Goal: Information Seeking & Learning: Learn about a topic

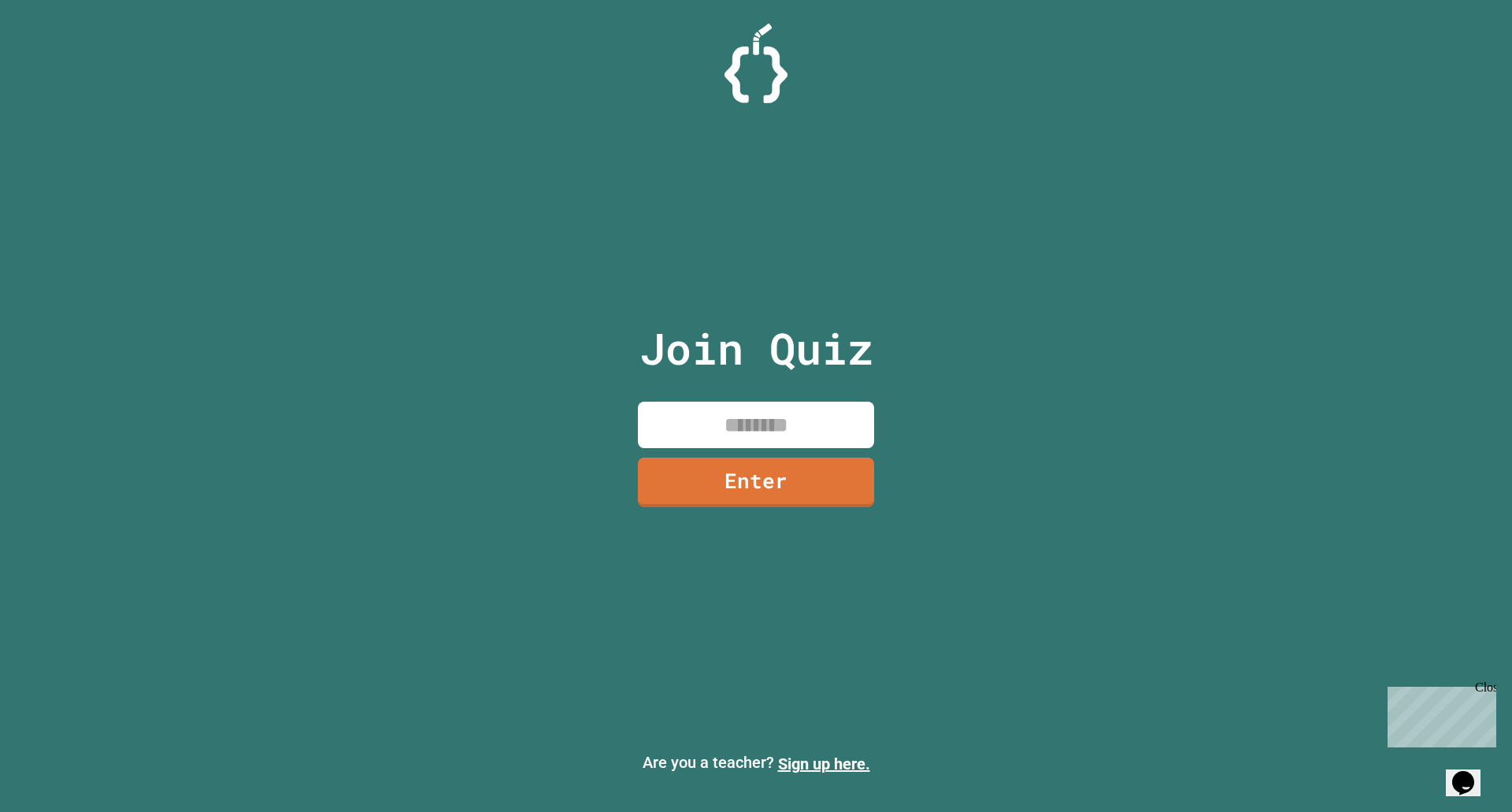
click at [795, 423] on input at bounding box center [756, 425] width 236 height 47
type input "********"
click at [744, 503] on link "Enter" at bounding box center [756, 482] width 238 height 51
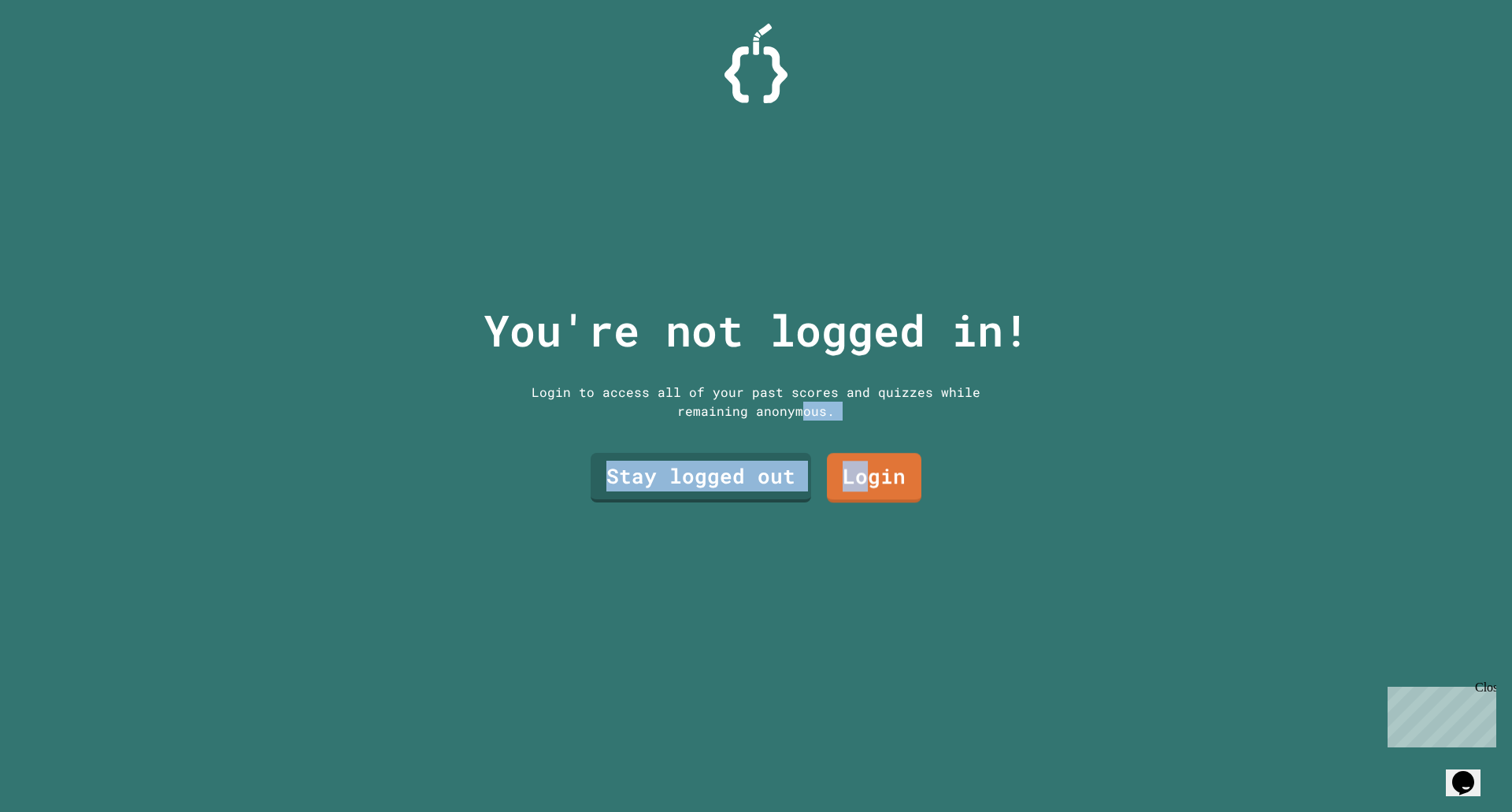
drag, startPoint x: 857, startPoint y: 454, endPoint x: 794, endPoint y: 398, distance: 84.3
click at [794, 398] on div "You're not logged in! Login to access all of your past scores and quizzes while…" at bounding box center [756, 406] width 578 height 812
click at [749, 477] on link "Stay logged out" at bounding box center [700, 476] width 209 height 52
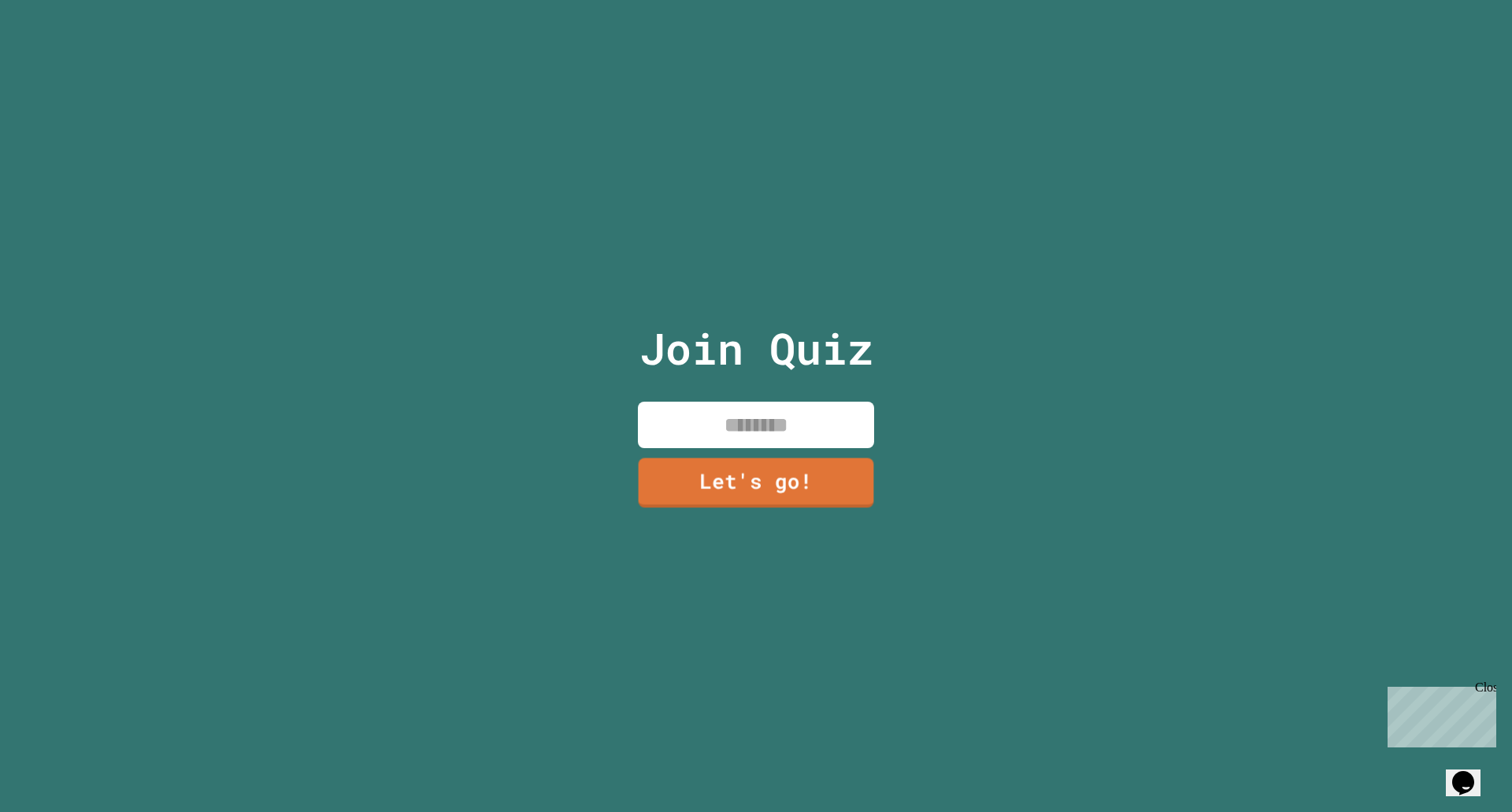
drag, startPoint x: 826, startPoint y: 355, endPoint x: 791, endPoint y: 411, distance: 66.0
click at [826, 379] on div "Join Quiz Let's go!" at bounding box center [756, 406] width 265 height 812
click at [791, 411] on input at bounding box center [756, 425] width 236 height 47
type input "********"
click at [810, 479] on link "Let's go!" at bounding box center [756, 480] width 238 height 52
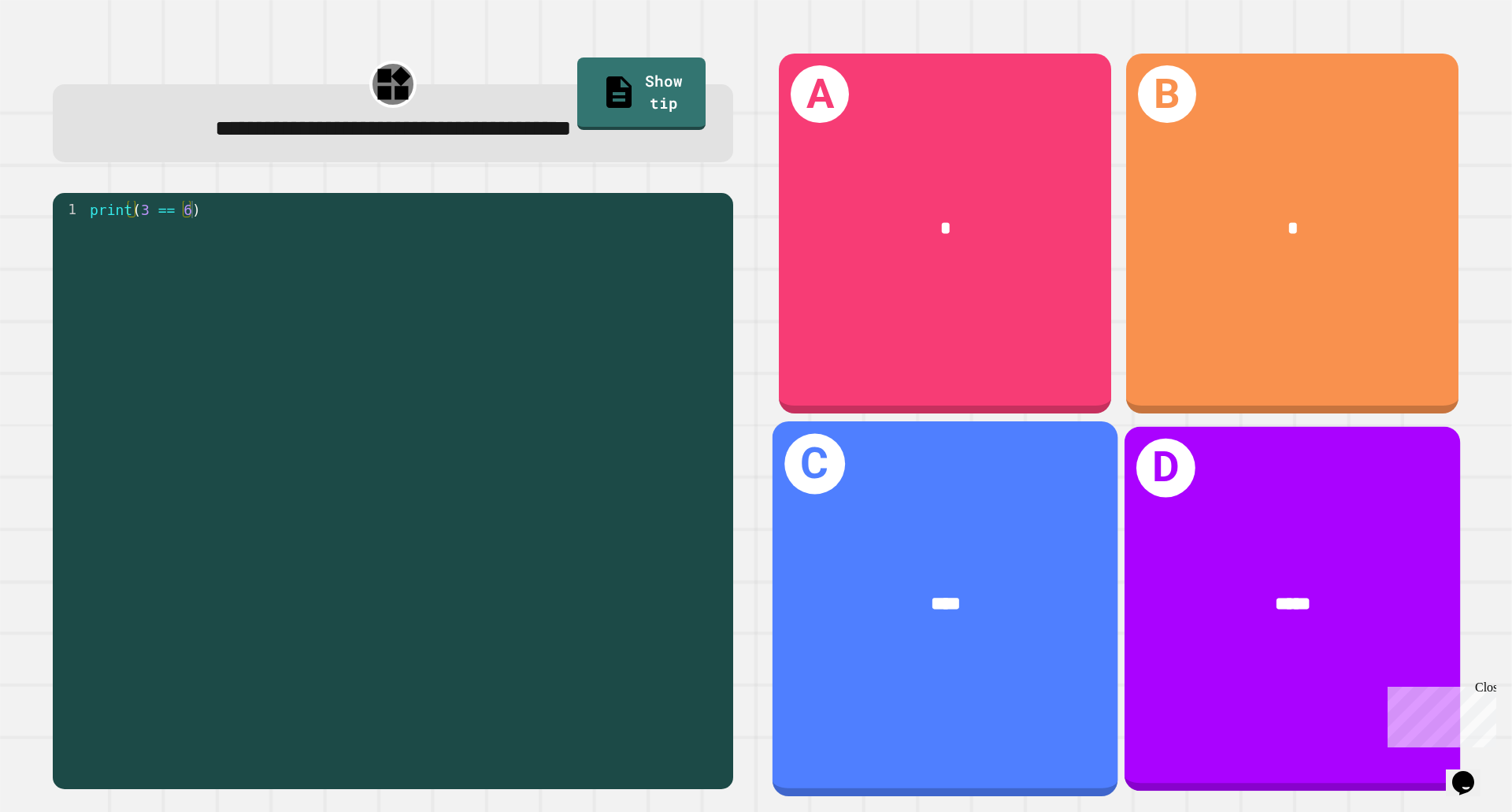
click at [1135, 554] on div "*****" at bounding box center [1292, 604] width 335 height 101
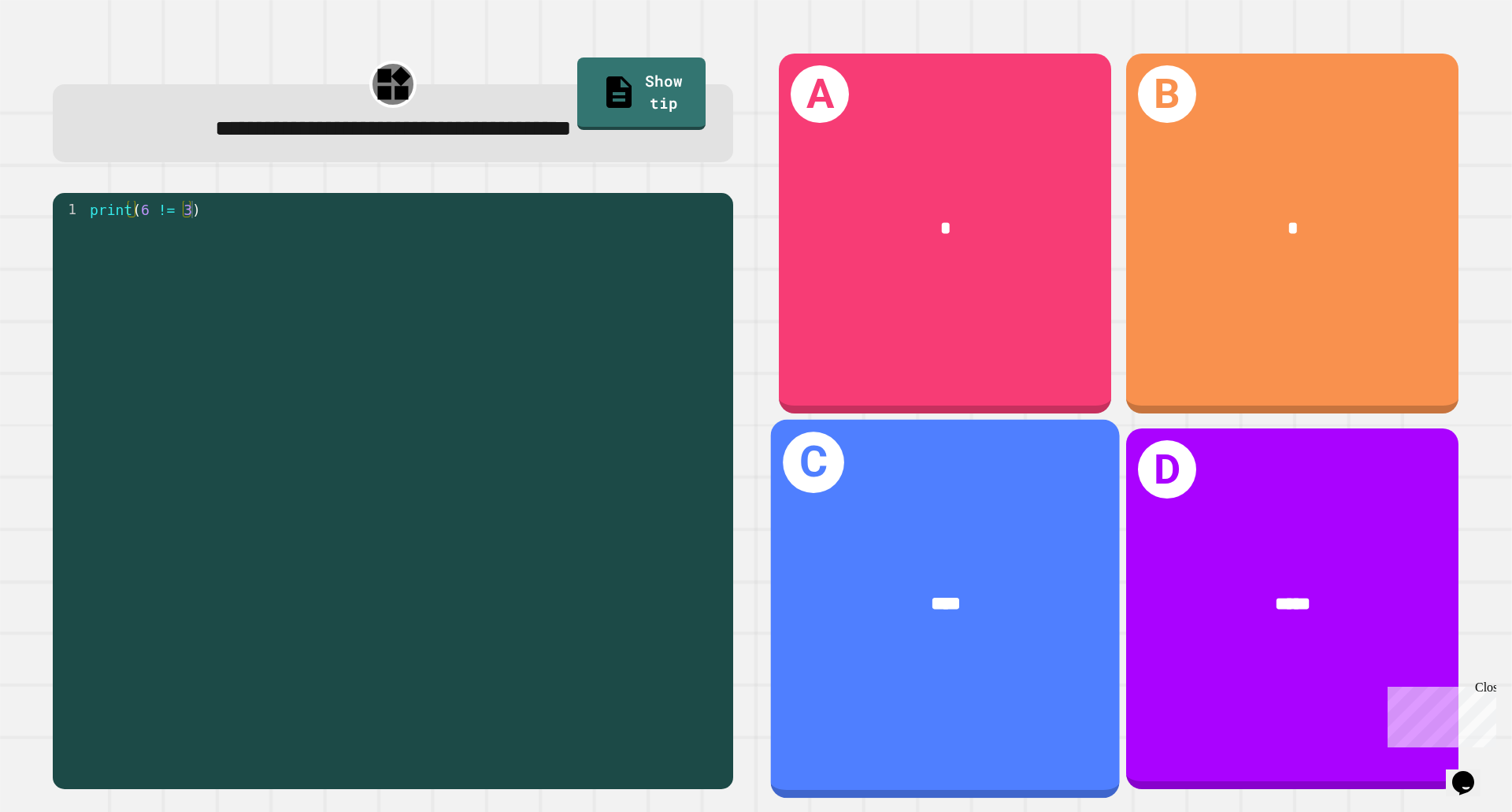
click at [939, 694] on div "C ****" at bounding box center [945, 609] width 349 height 378
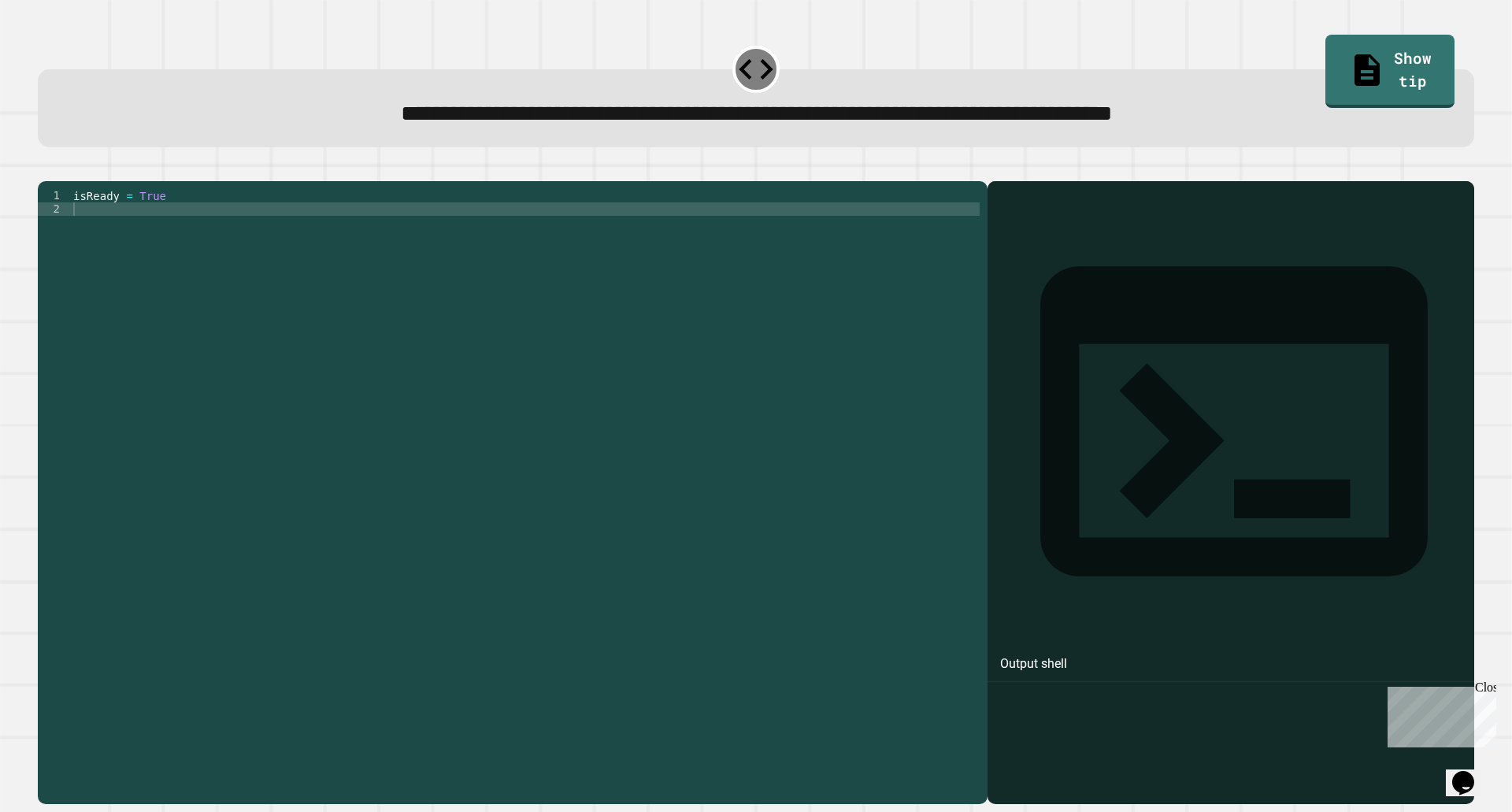
click at [212, 240] on div "isReady = True" at bounding box center [525, 477] width 910 height 576
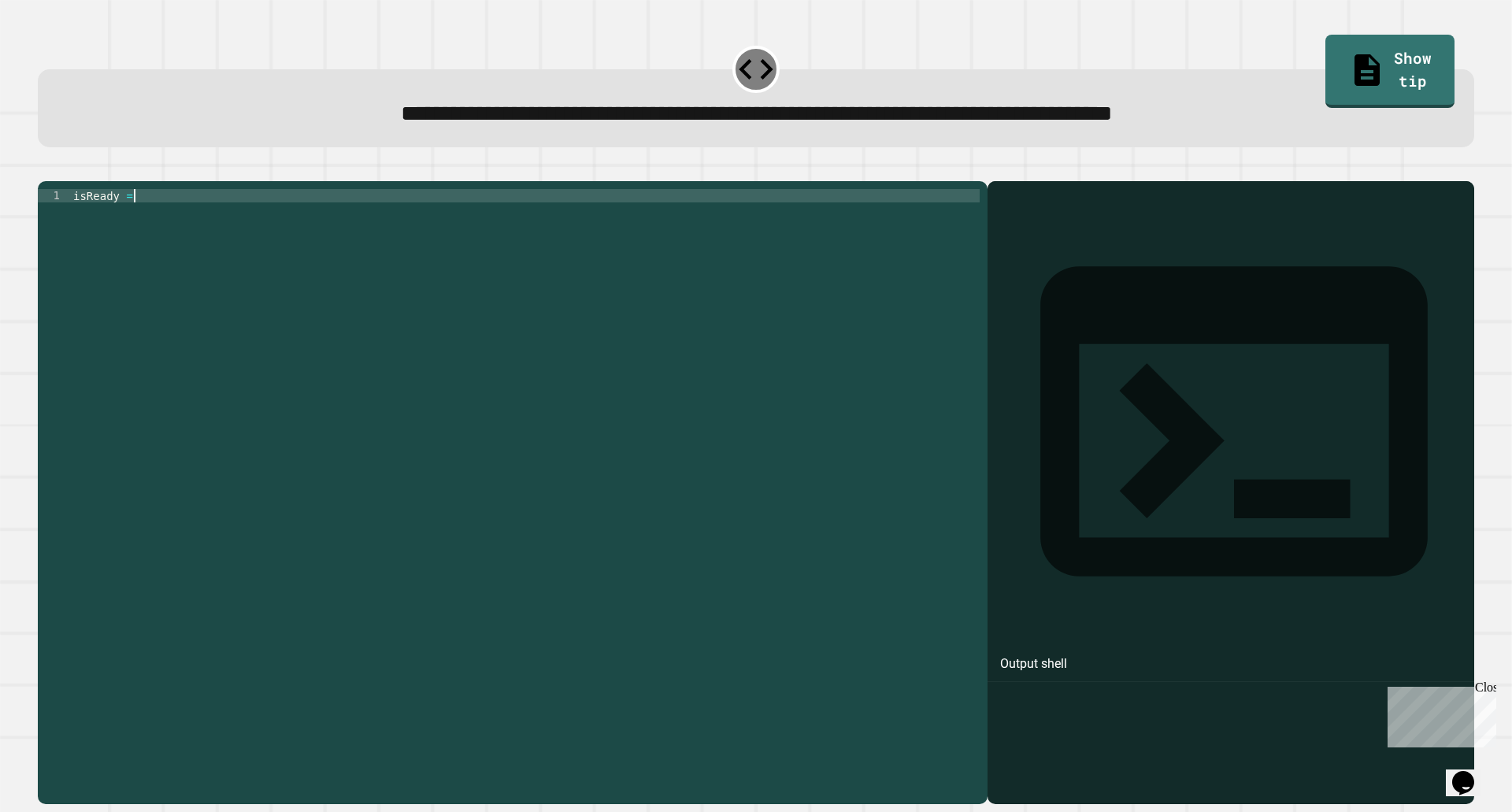
scroll to position [0, 4]
type textarea "**********"
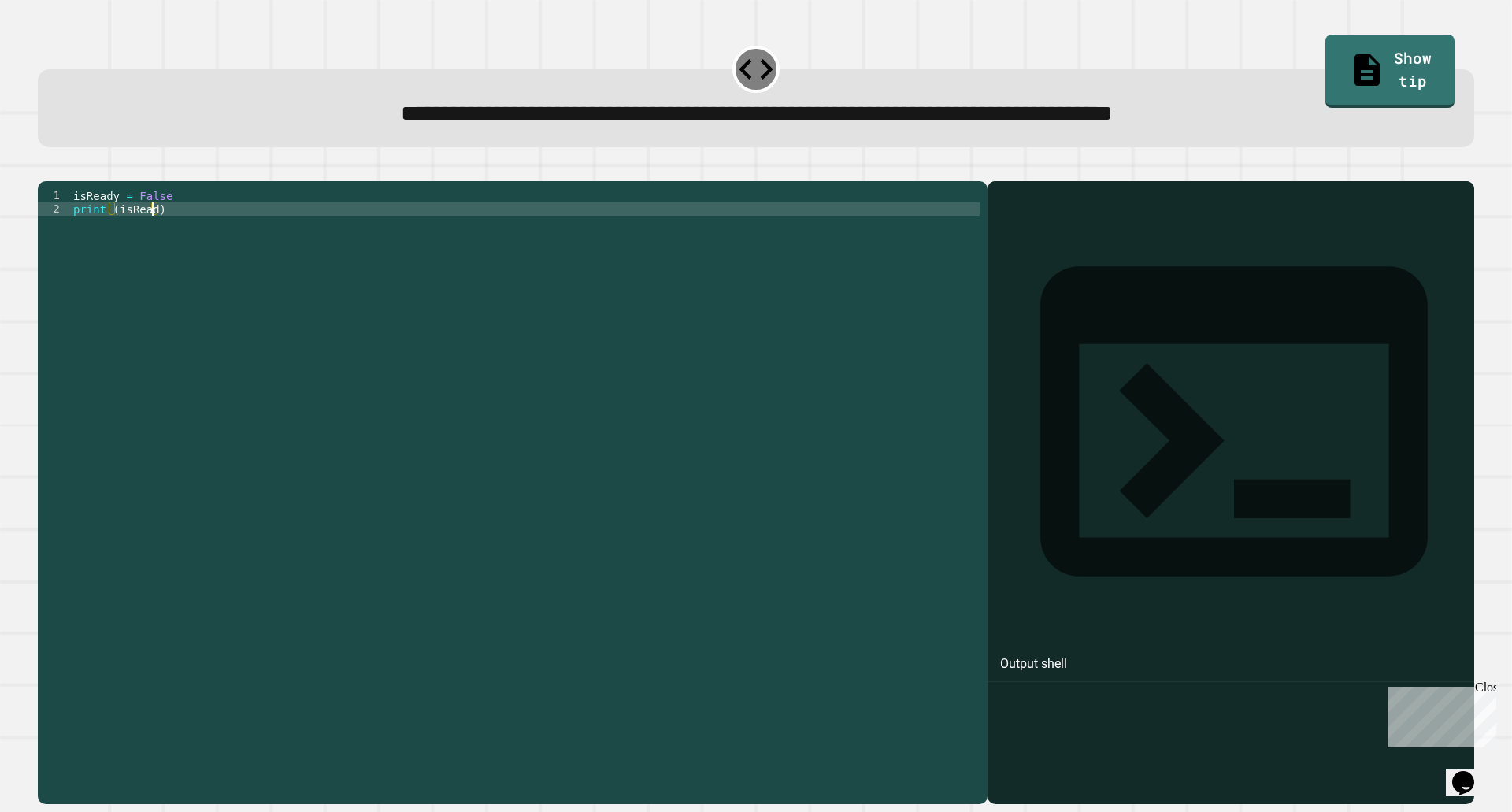
scroll to position [0, 6]
type textarea "**********"
click at [46, 168] on icon "button" at bounding box center [46, 168] width 0 height 0
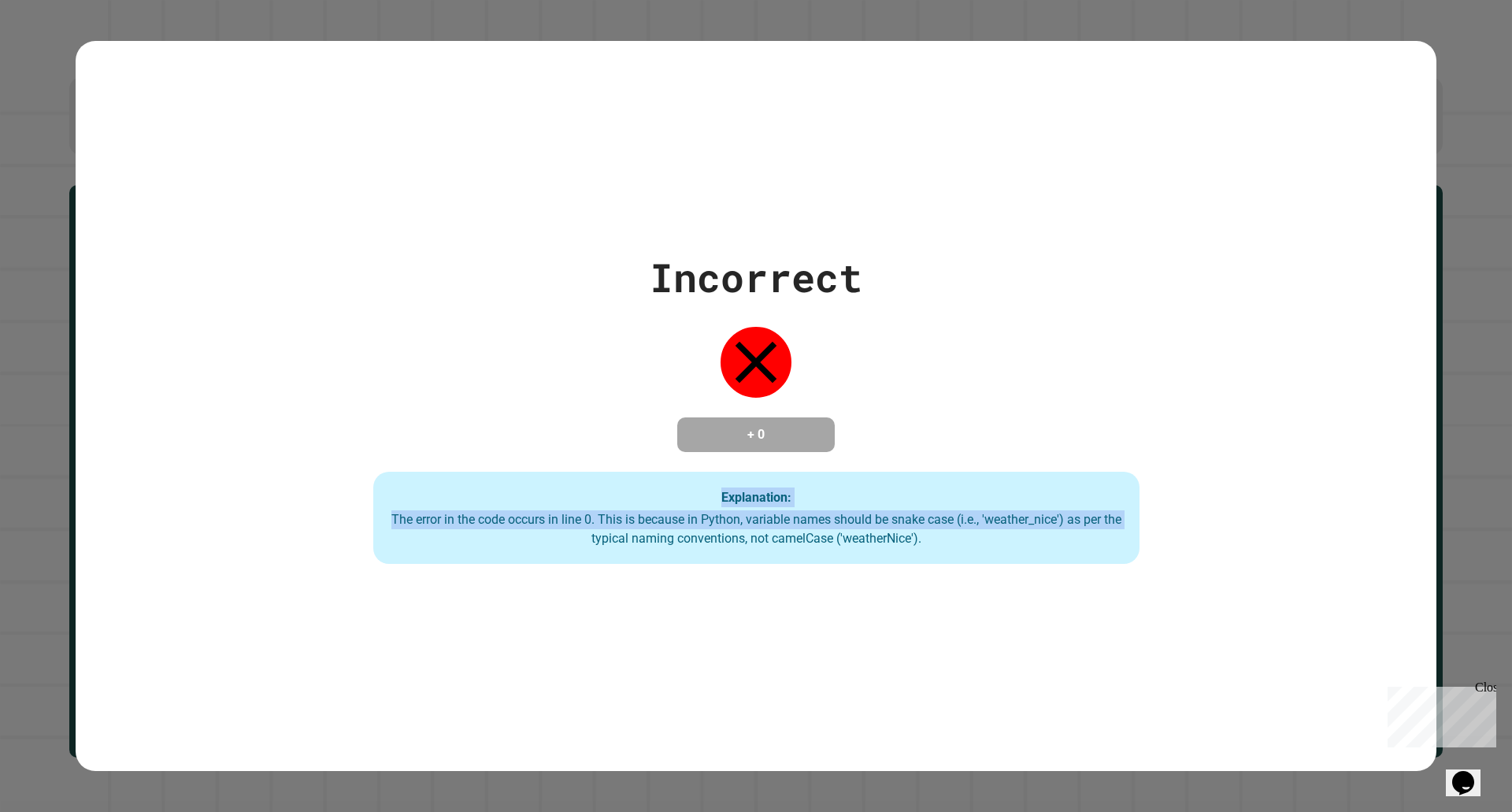
drag, startPoint x: 460, startPoint y: 572, endPoint x: 367, endPoint y: 429, distance: 170.6
click at [367, 421] on div "Incorrect + 0 Explanation: The error in the code occurs in line 0. This is beca…" at bounding box center [756, 406] width 1361 height 731
click at [387, 577] on div "Incorrect + 0 Explanation: The error in the code occurs in line 0. This is beca…" at bounding box center [756, 406] width 1361 height 731
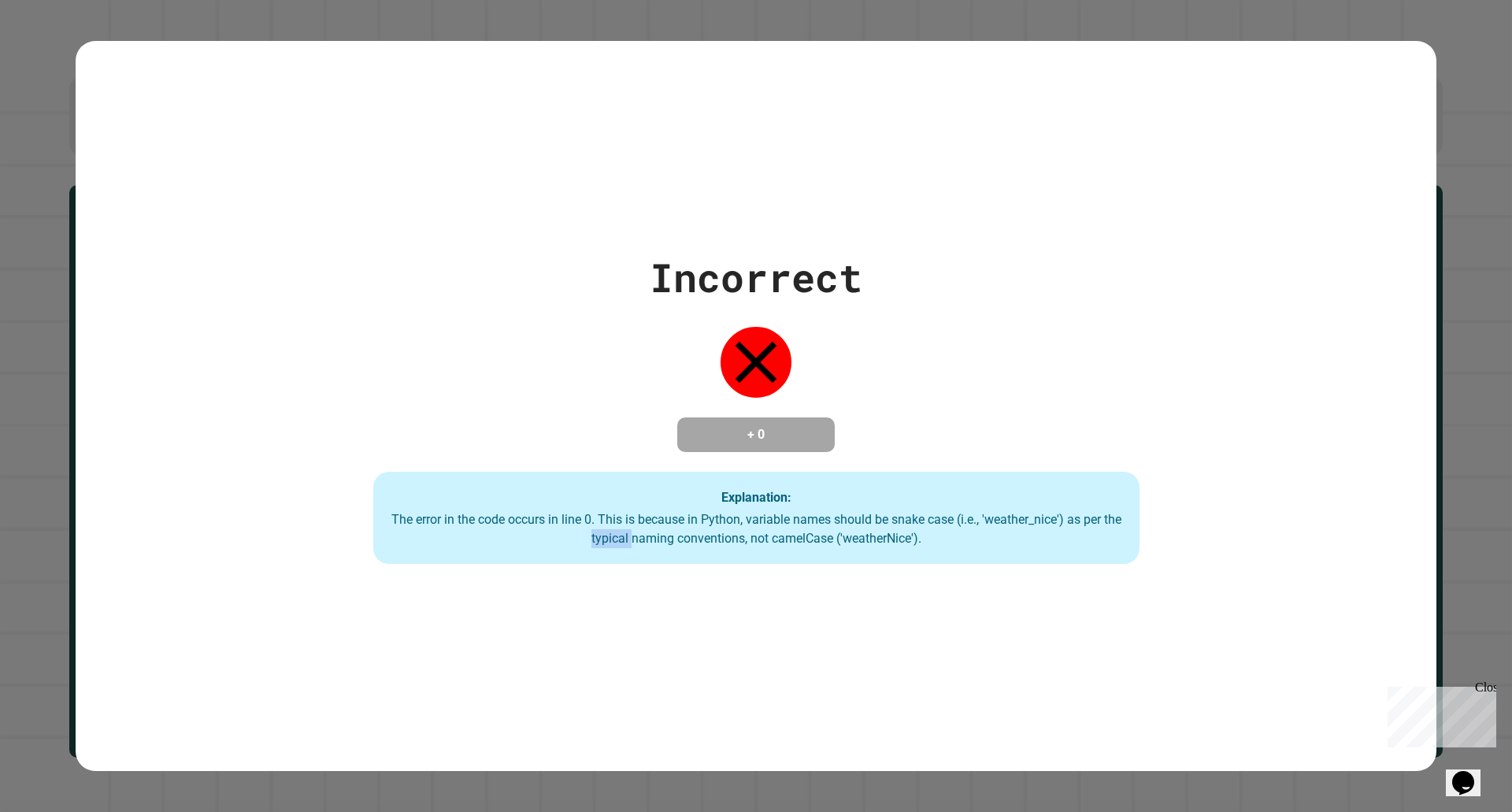
click at [387, 577] on div "Incorrect + 0 Explanation: The error in the code occurs in line 0. This is beca…" at bounding box center [756, 406] width 1361 height 731
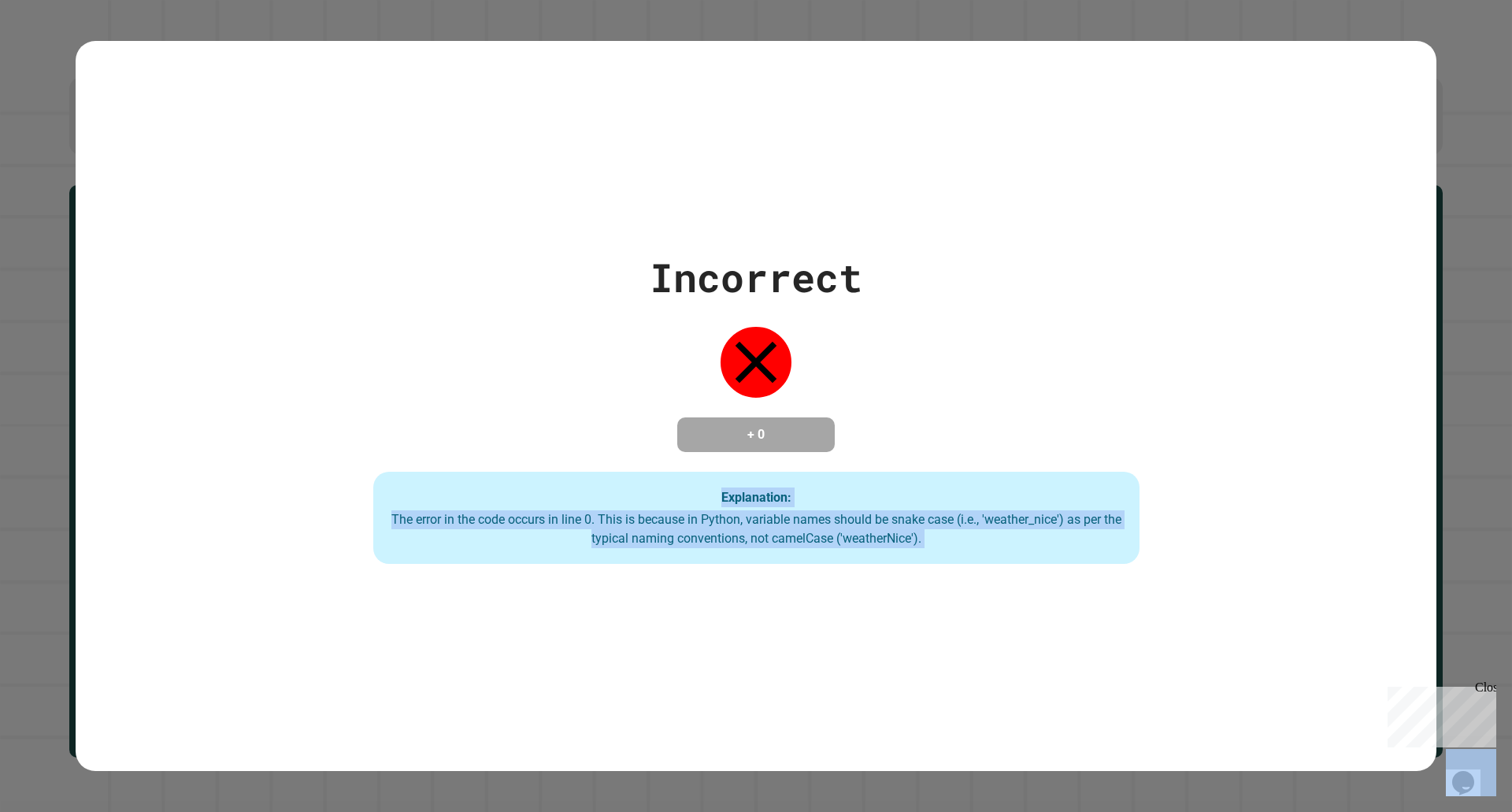
drag, startPoint x: 387, startPoint y: 577, endPoint x: 311, endPoint y: 433, distance: 162.8
click at [326, 449] on div "Incorrect + 0 Explanation: The error in the code occurs in line 0. This is beca…" at bounding box center [756, 406] width 1361 height 731
click at [330, 525] on div "Incorrect + 0 Explanation: The error in the code occurs in line 0. This is beca…" at bounding box center [756, 406] width 1095 height 317
drag, startPoint x: 352, startPoint y: 593, endPoint x: 300, endPoint y: 395, distance: 204.7
click at [300, 395] on div "Incorrect + 0 Explanation: The error in the code occurs in line 0. This is beca…" at bounding box center [756, 406] width 1361 height 731
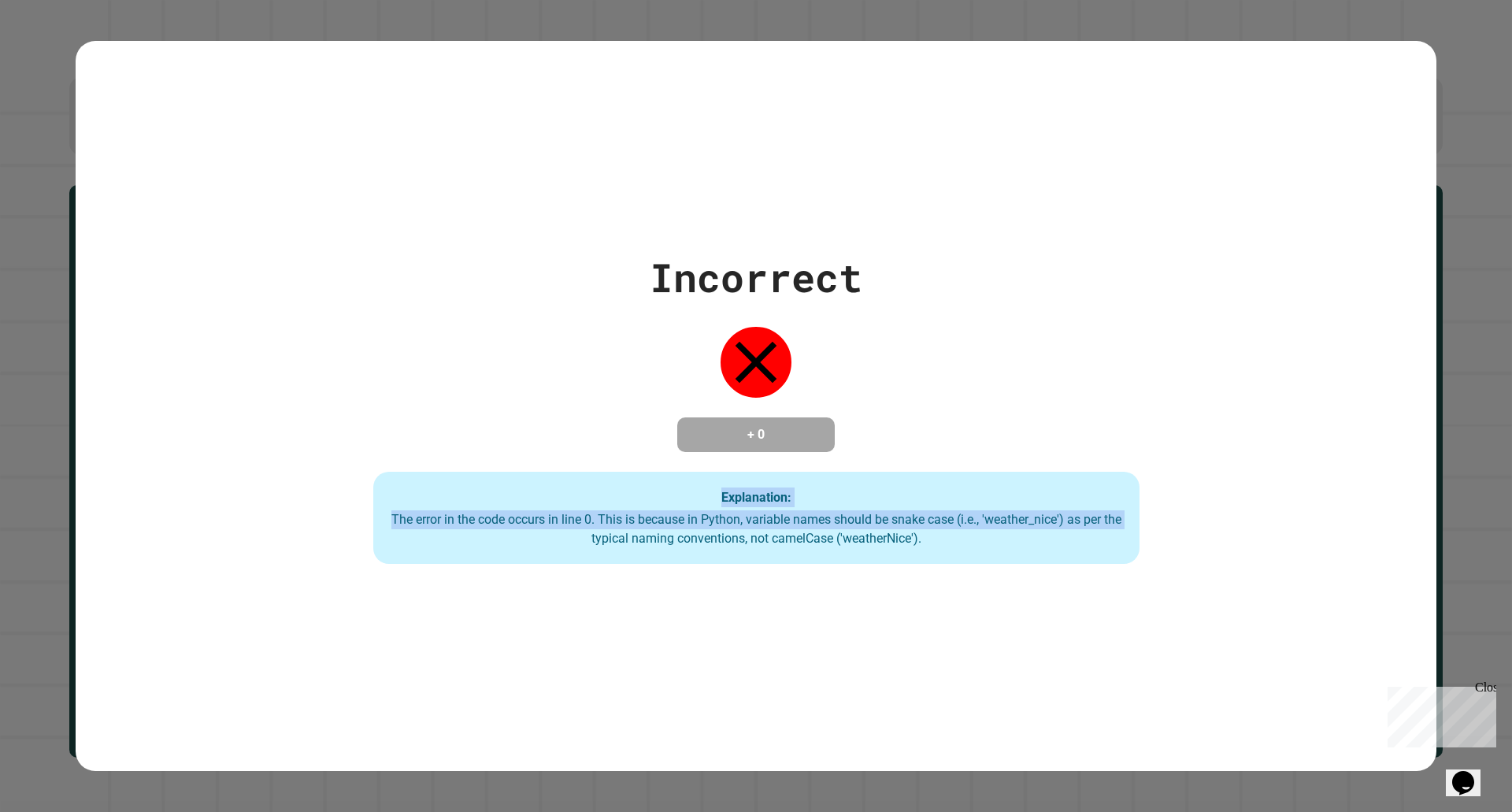
click at [309, 452] on div "Incorrect + 0 Explanation: The error in the code occurs in line 0. This is beca…" at bounding box center [756, 406] width 1095 height 317
drag, startPoint x: 317, startPoint y: 548, endPoint x: 236, endPoint y: 330, distance: 232.6
click at [253, 354] on div "Incorrect + 0 Explanation: The error in the code occurs in line 0. This is beca…" at bounding box center [756, 406] width 1095 height 317
click at [233, 400] on div "Incorrect + 0 Explanation: The error in the code occurs in line 0. This is beca…" at bounding box center [756, 406] width 1095 height 317
drag, startPoint x: 297, startPoint y: 584, endPoint x: 205, endPoint y: 276, distance: 321.4
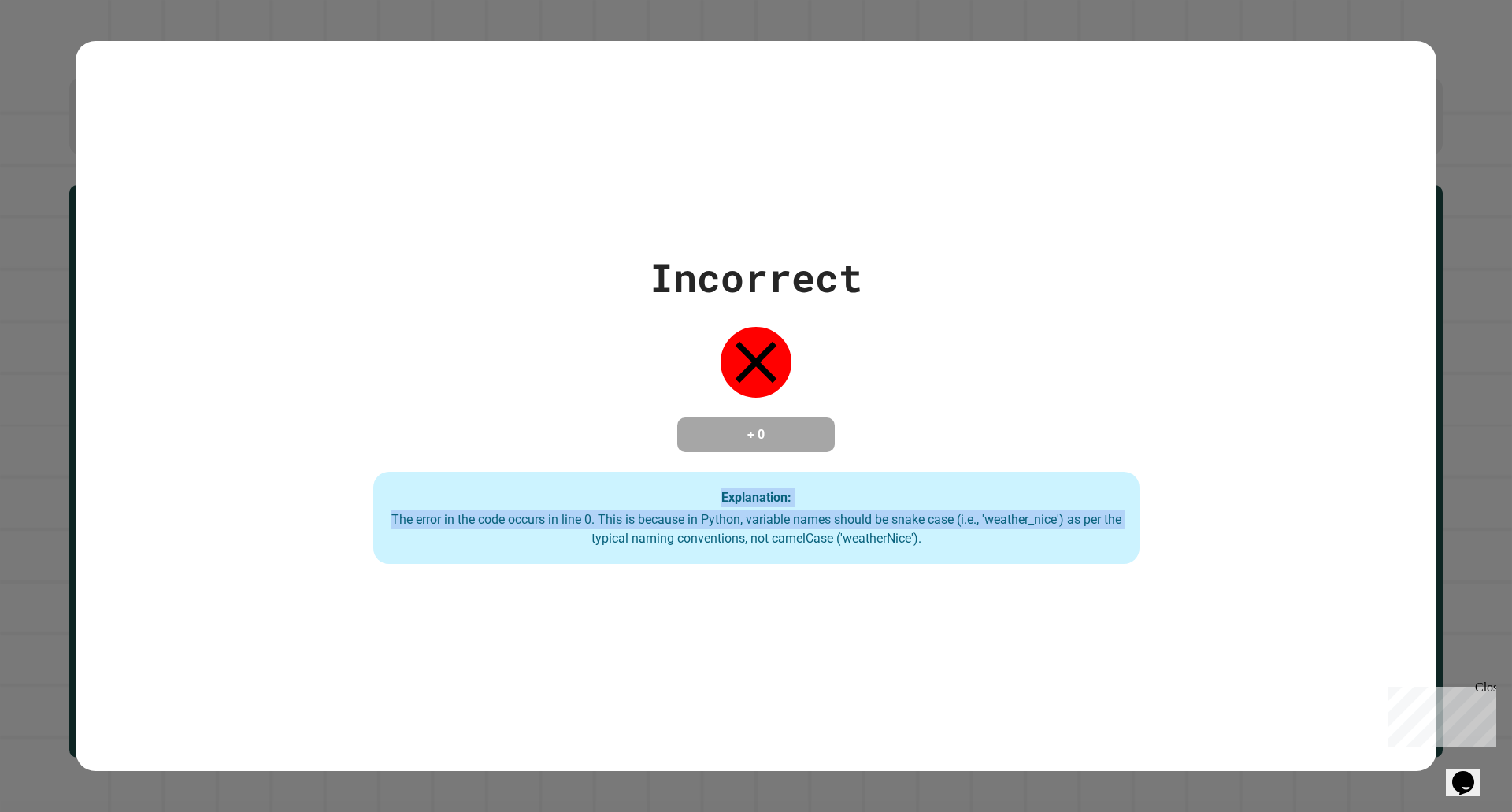
click at [209, 288] on div "Incorrect + 0 Explanation: The error in the code occurs in line 0. This is beca…" at bounding box center [756, 406] width 1361 height 731
click at [209, 276] on div "Incorrect + 0 Explanation: The error in the code occurs in line 0. This is beca…" at bounding box center [756, 406] width 1095 height 317
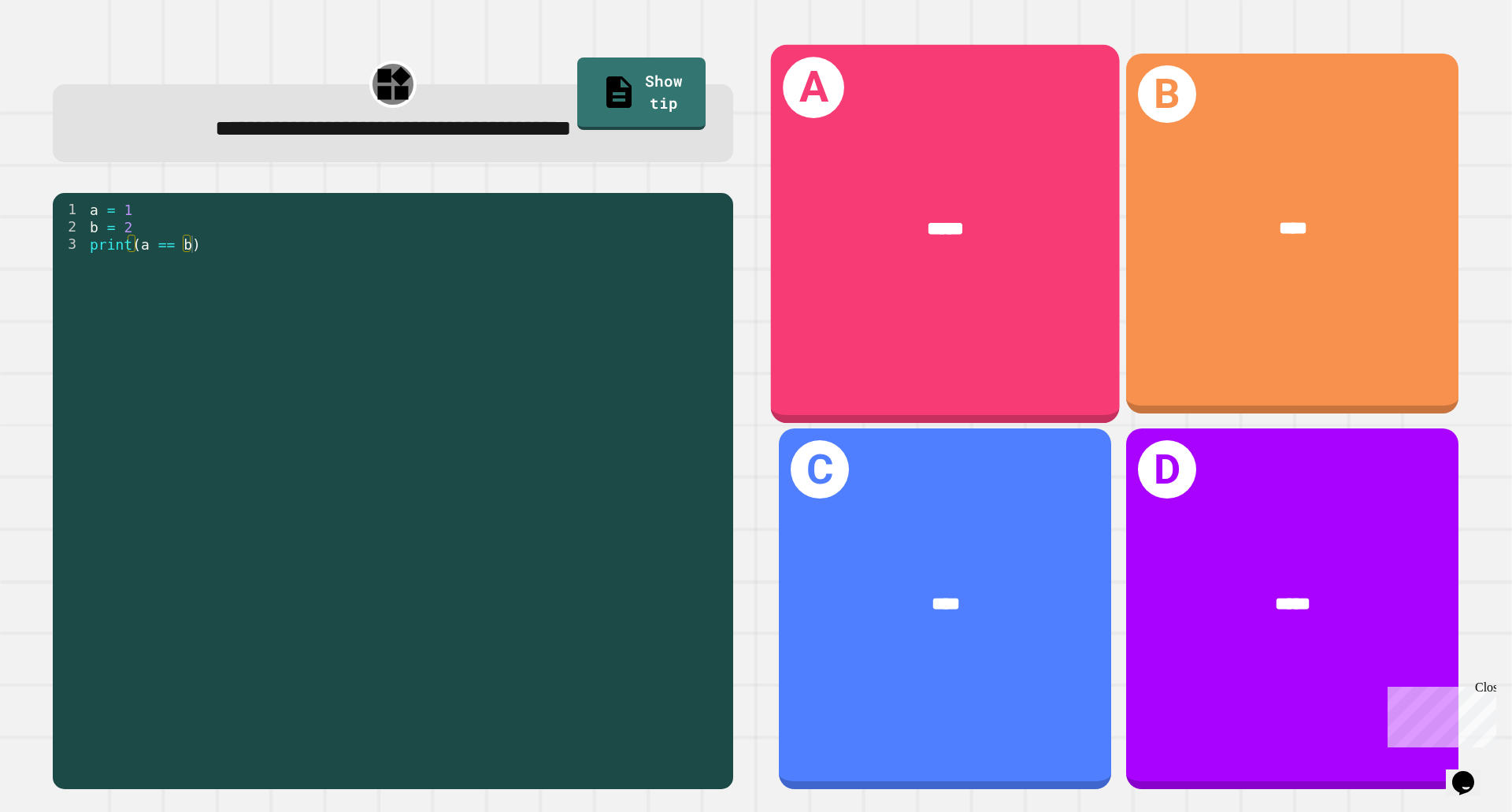
click at [822, 280] on div "A *****" at bounding box center [945, 232] width 349 height 378
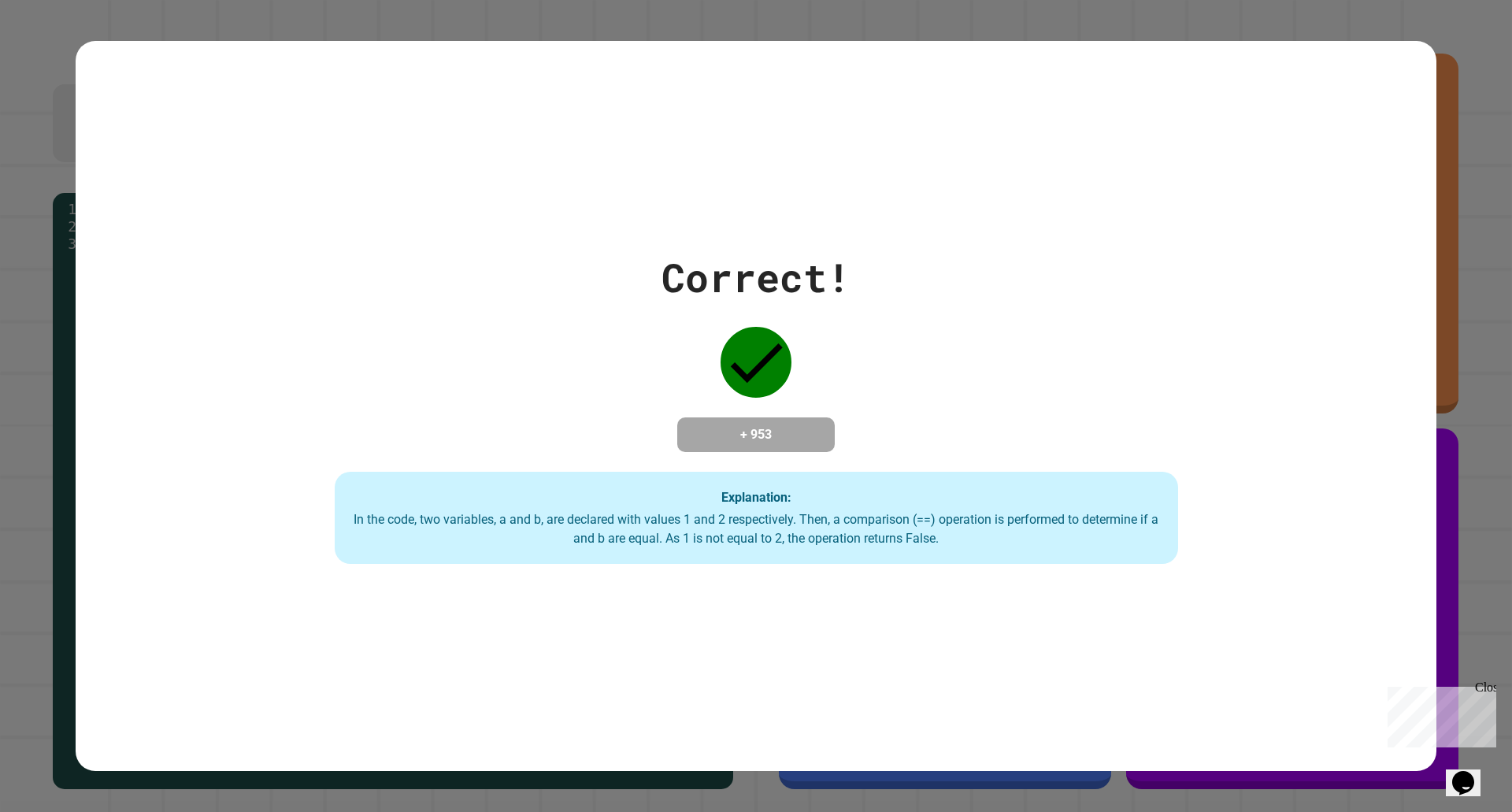
click at [860, 343] on div "Correct! + 953 Explanation: In the code, two variables, a and b, are declared w…" at bounding box center [756, 406] width 1205 height 317
click at [562, 248] on div "Correct! + 953 Explanation: In the code, two variables, a and b, are declared w…" at bounding box center [756, 406] width 1205 height 317
click at [626, 337] on div "Correct! + 953 Explanation: In the code, two variables, a and b, are declared w…" at bounding box center [756, 406] width 1205 height 317
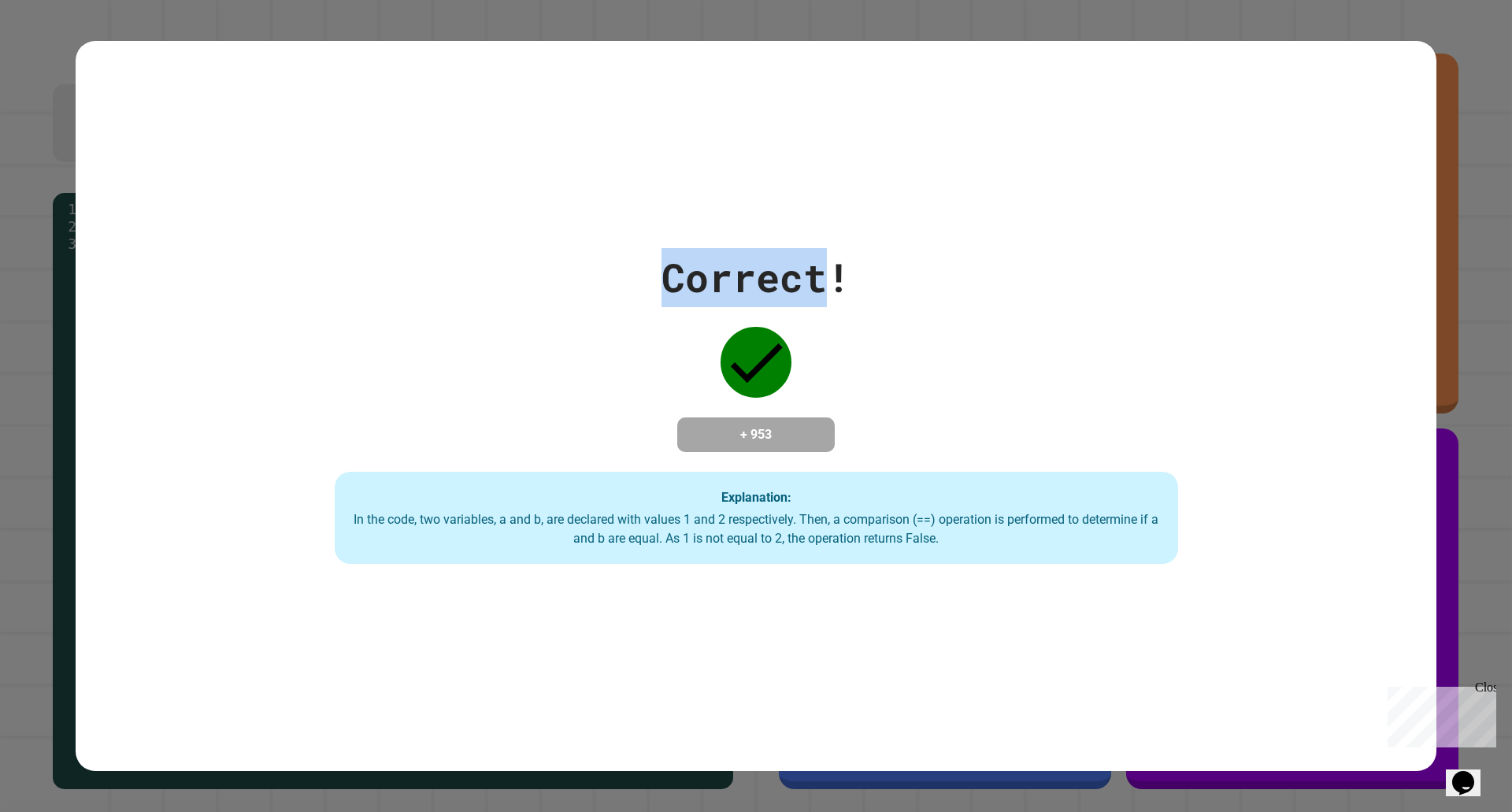
click at [626, 337] on div "Correct! + 953 Explanation: In the code, two variables, a and b, are declared w…" at bounding box center [756, 406] width 1205 height 317
click at [535, 265] on div "Correct! + 953 Explanation: In the code, two variables, a and b, are declared w…" at bounding box center [756, 406] width 1205 height 317
click at [560, 280] on div "Correct! + 953 Explanation: In the code, two variables, a and b, are declared w…" at bounding box center [756, 406] width 1205 height 317
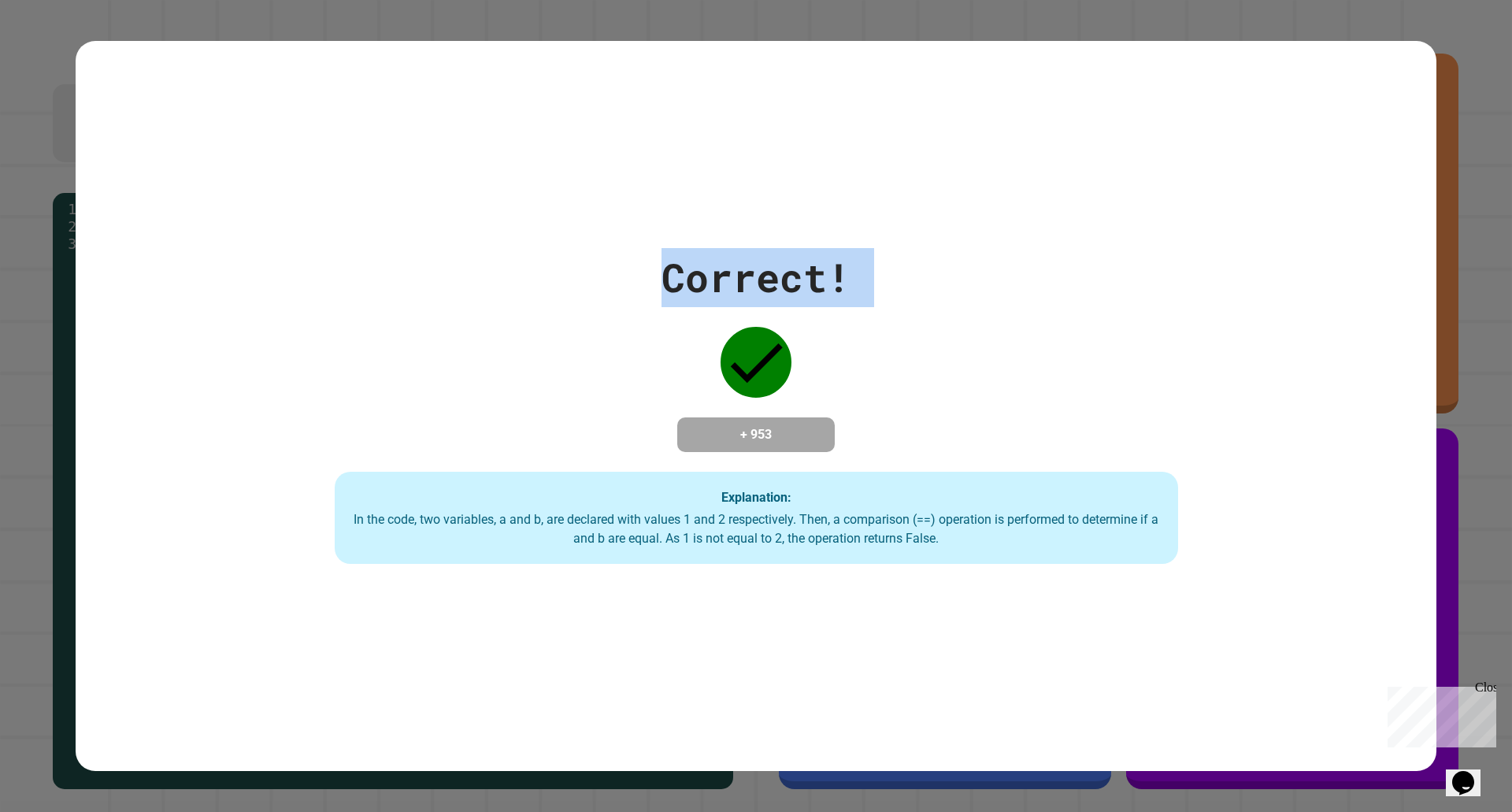
click at [560, 280] on div "Correct! + 953 Explanation: In the code, two variables, a and b, are declared w…" at bounding box center [756, 406] width 1205 height 317
click at [510, 255] on div "Correct! + 953 Explanation: In the code, two variables, a and b, are declared w…" at bounding box center [756, 406] width 1205 height 317
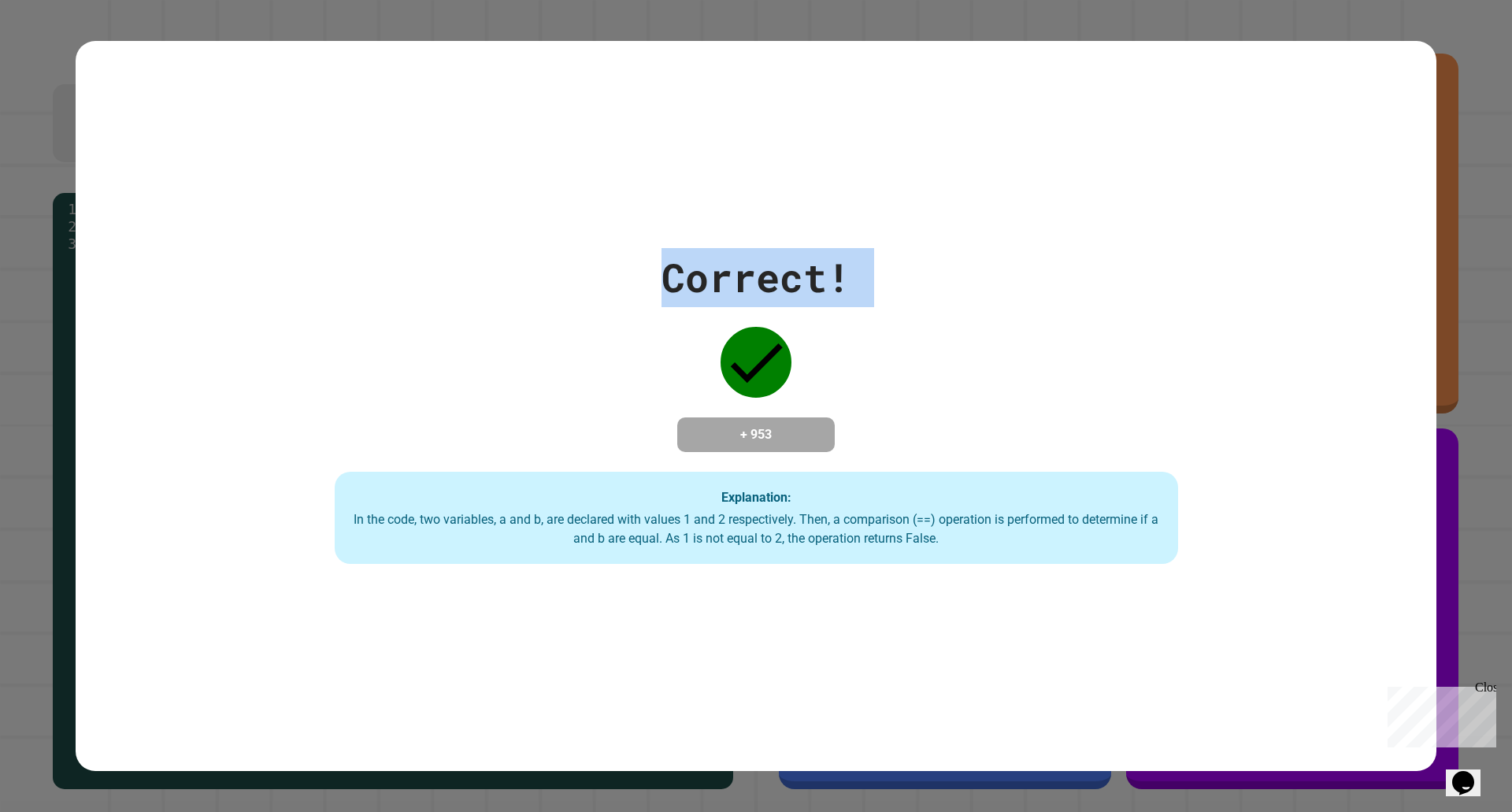
click at [510, 255] on div "Correct! + 953 Explanation: In the code, two variables, a and b, are declared w…" at bounding box center [756, 406] width 1205 height 317
click at [518, 280] on div "Correct! + 953 Explanation: In the code, two variables, a and b, are declared w…" at bounding box center [756, 406] width 1205 height 317
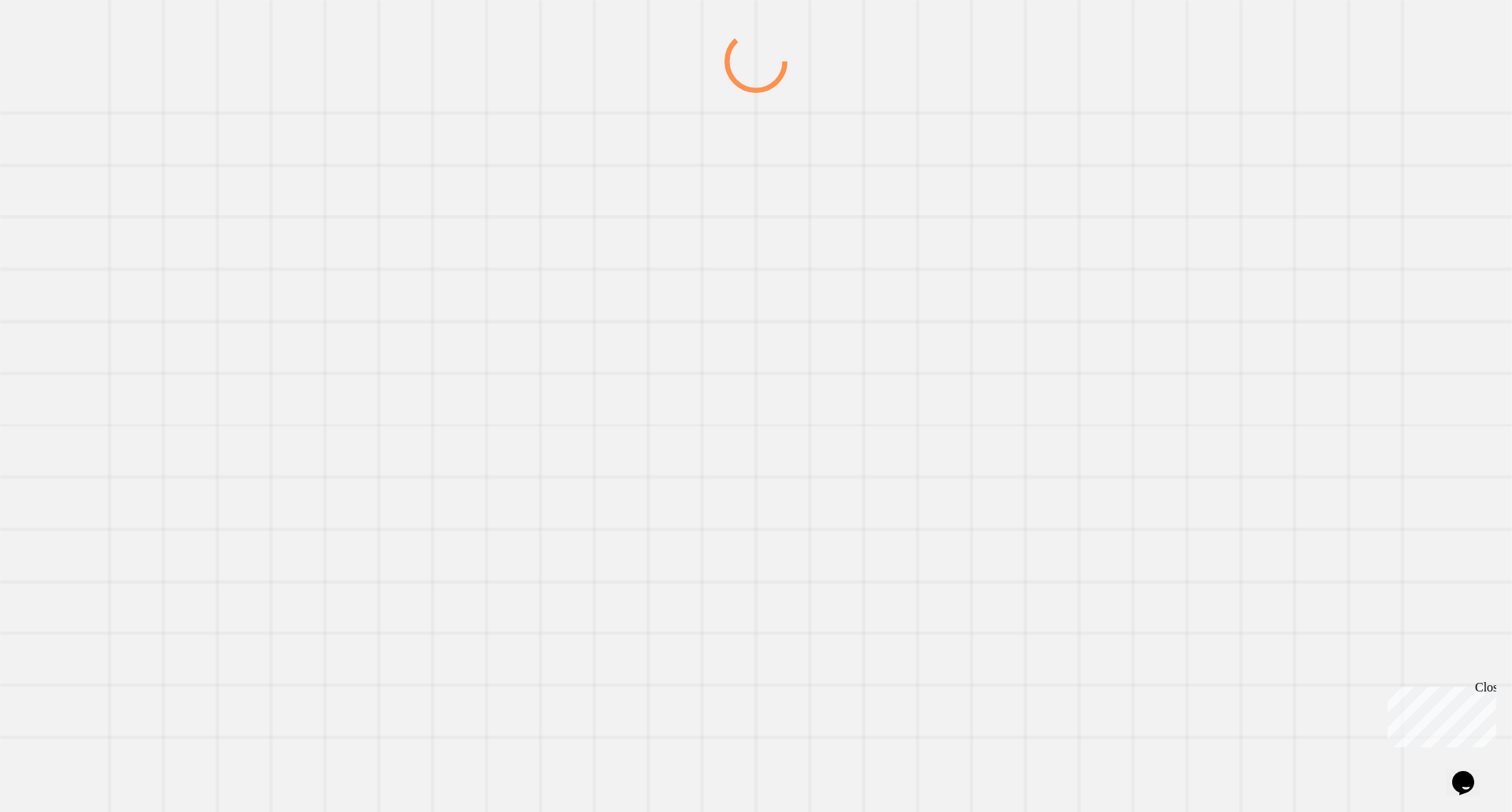
click at [441, 236] on div at bounding box center [756, 406] width 1512 height 812
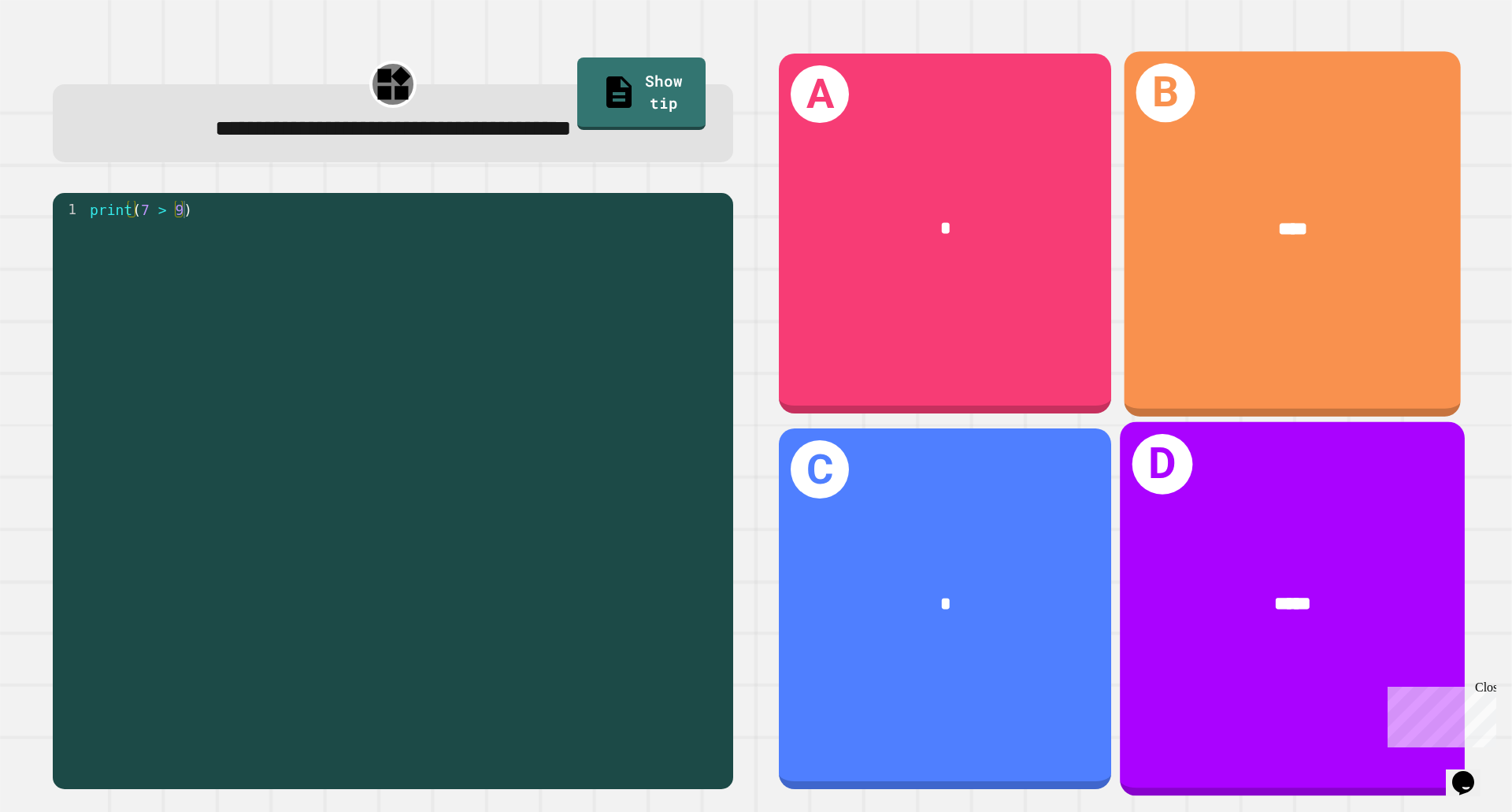
click at [1255, 505] on div "D *****" at bounding box center [1292, 609] width 345 height 374
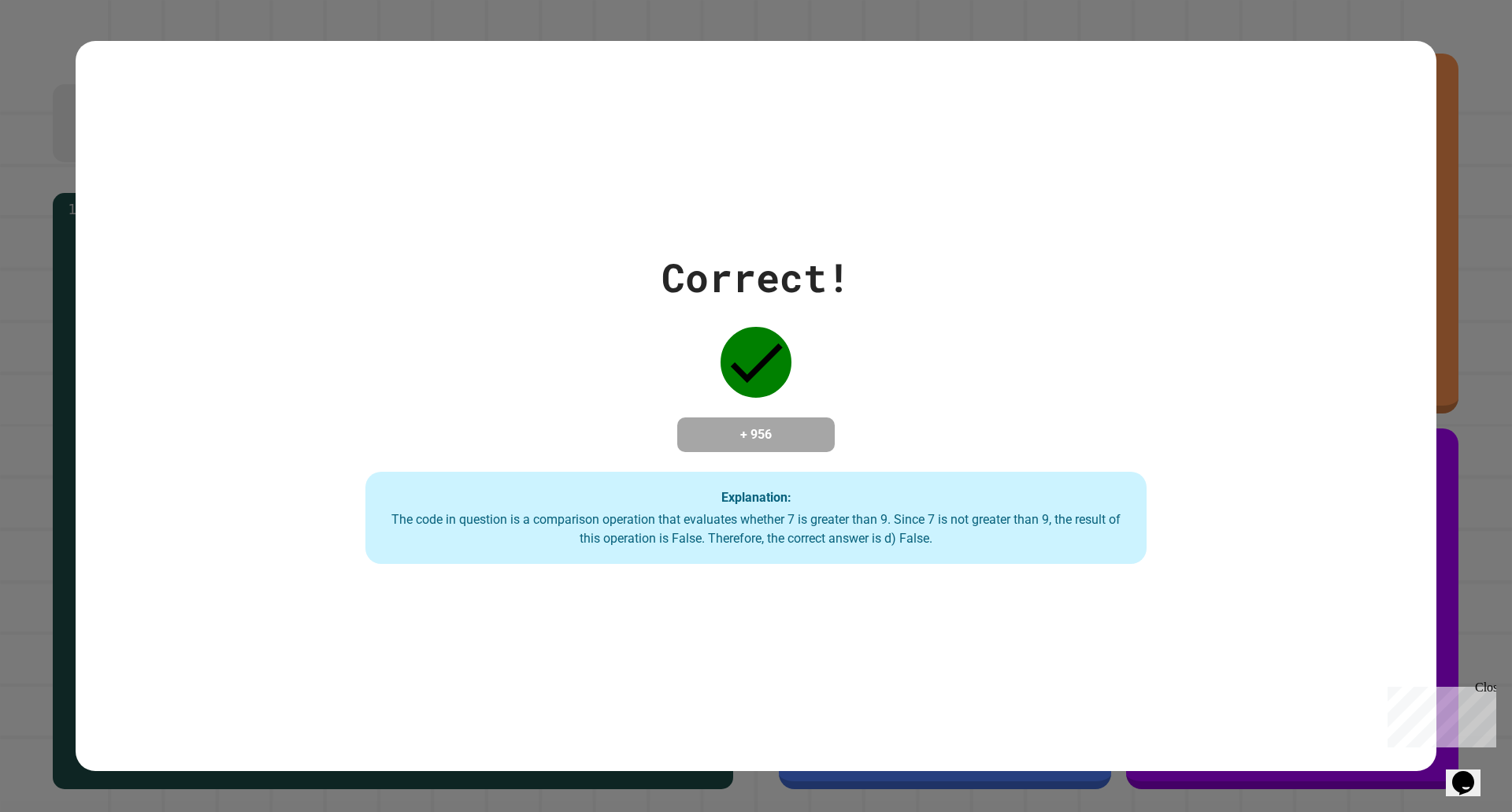
click at [1237, 478] on div "Correct! + 956 Explanation: The code in question is a comparison operation that…" at bounding box center [756, 406] width 1117 height 317
